Goal: Register for event/course

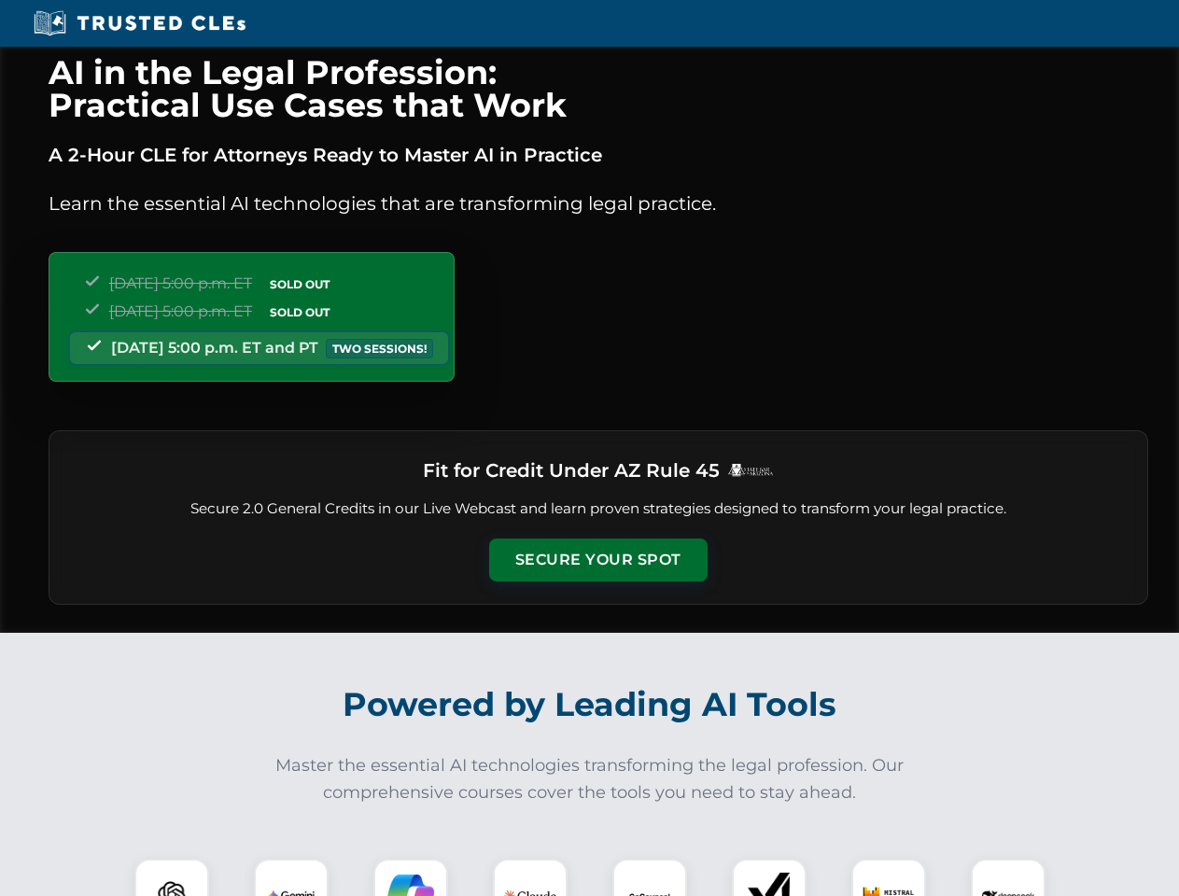
click at [597, 560] on button "Secure Your Spot" at bounding box center [598, 560] width 218 height 43
click at [172, 878] on img at bounding box center [172, 896] width 54 height 54
click at [291, 878] on img at bounding box center [291, 896] width 47 height 47
